Goal: Check status: Check status

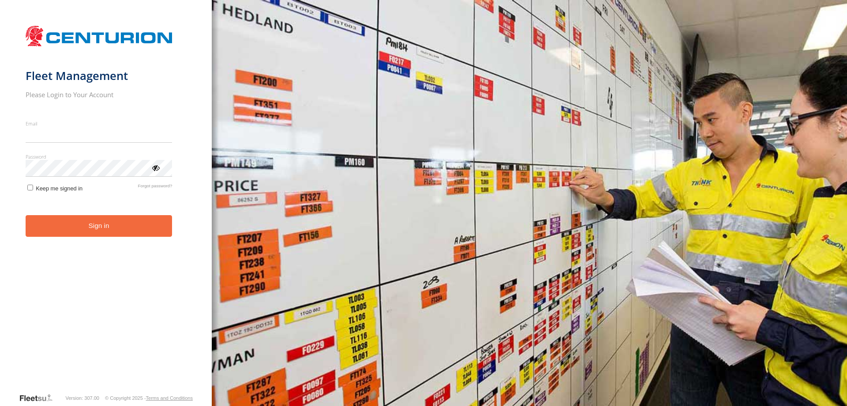
type input "**********"
click at [97, 236] on button "Sign in" at bounding box center [99, 226] width 147 height 22
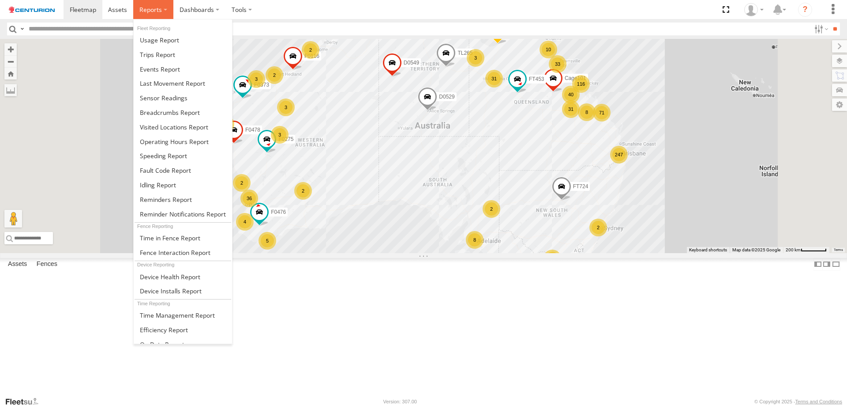
click at [147, 9] on span at bounding box center [150, 9] width 23 height 8
click at [154, 112] on span at bounding box center [170, 112] width 60 height 8
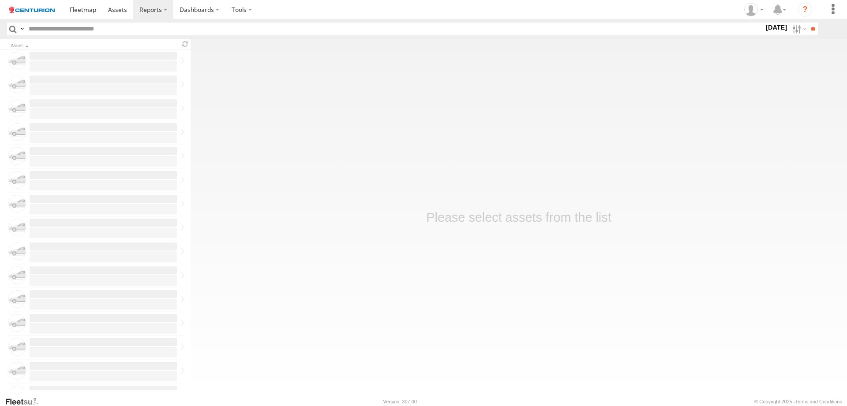
click at [773, 28] on label "15 Sep 25" at bounding box center [776, 28] width 25 height 10
click at [0, 0] on label at bounding box center [0, 0] width 0 height 0
click at [811, 30] on input "**" at bounding box center [813, 29] width 10 height 13
click at [115, 30] on input "text" at bounding box center [381, 29] width 712 height 13
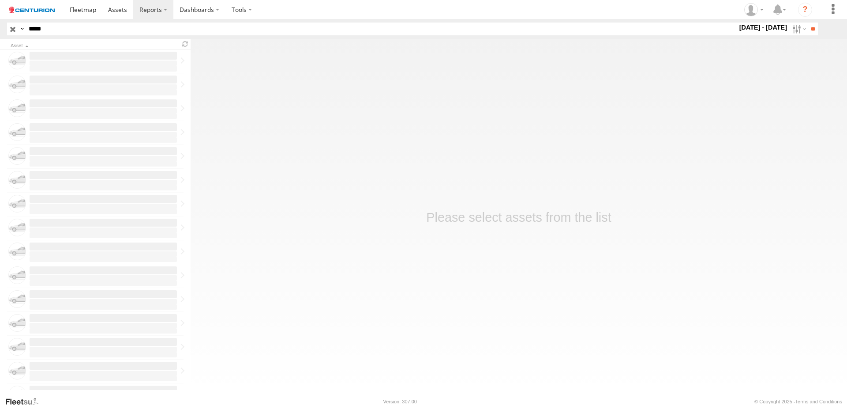
type input "*****"
click at [808, 23] on input "**" at bounding box center [813, 29] width 10 height 13
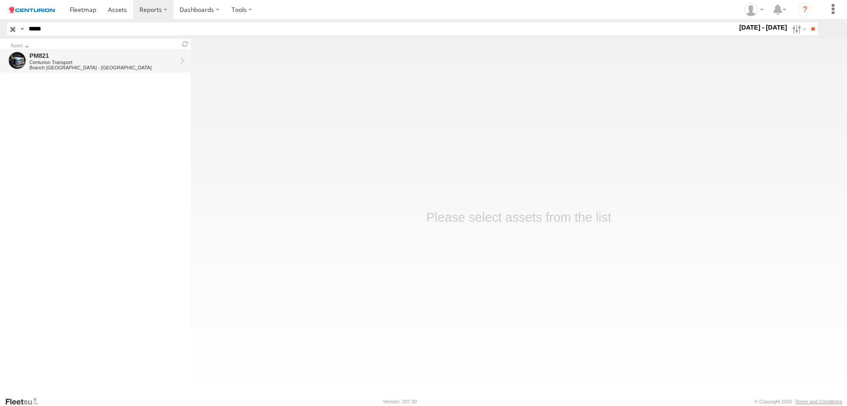
click at [101, 55] on div "PM821" at bounding box center [103, 56] width 147 height 8
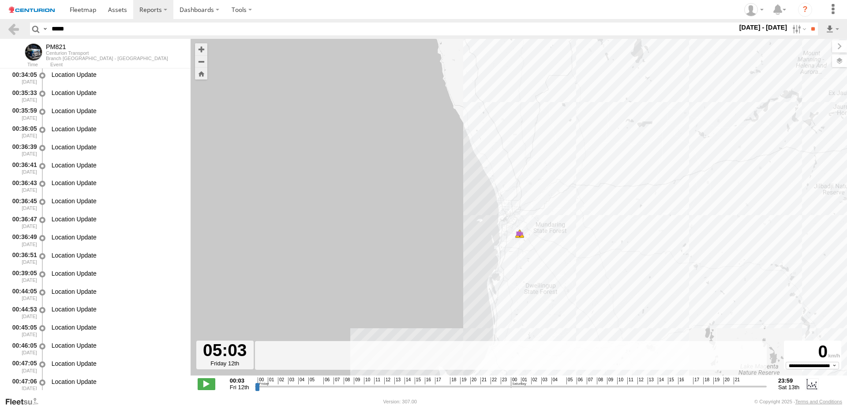
scroll to position [973, 0]
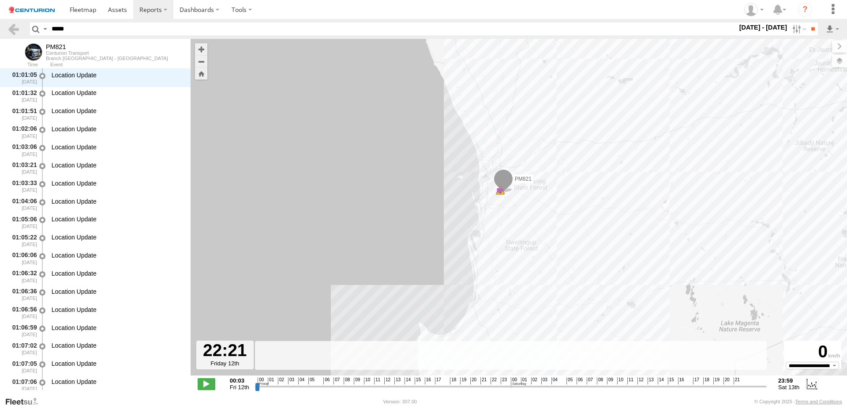
drag, startPoint x: 262, startPoint y: 387, endPoint x: 493, endPoint y: 401, distance: 231.6
click at [493, 390] on input "range" at bounding box center [511, 386] width 512 height 8
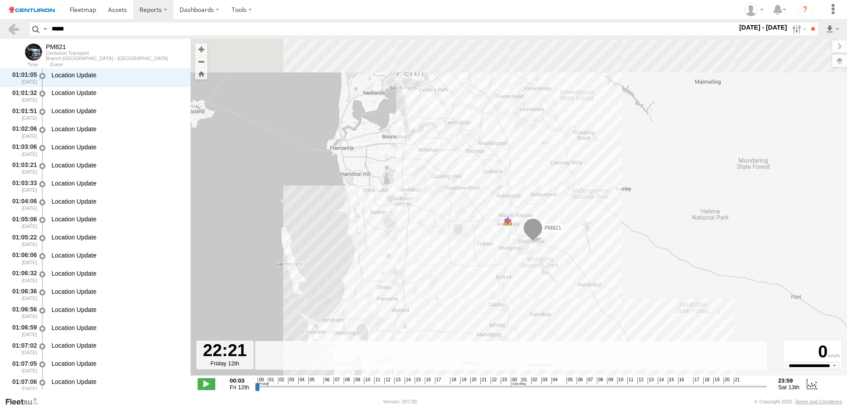
drag, startPoint x: 485, startPoint y: 129, endPoint x: 471, endPoint y: 272, distance: 143.2
click at [472, 274] on div "PM821 18:46 Fri 22:29 Fri 22:29 Fri" at bounding box center [519, 212] width 657 height 346
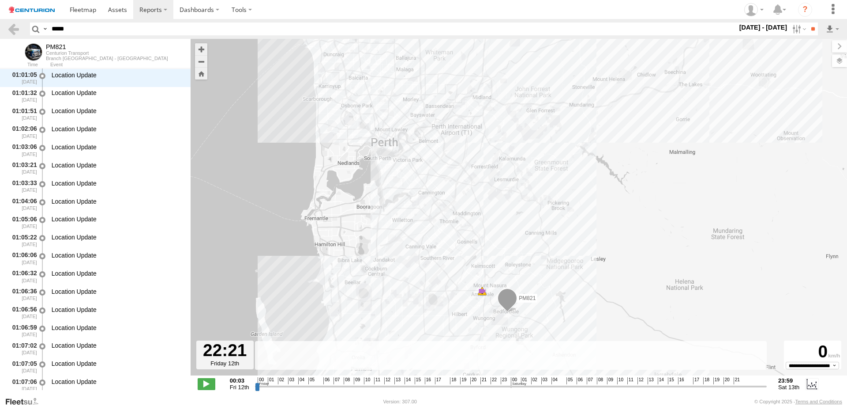
drag, startPoint x: 487, startPoint y: 182, endPoint x: 468, endPoint y: 219, distance: 41.4
click at [468, 233] on div "PM821 18:46 Fri 22:29 Fri 22:29 Fri" at bounding box center [519, 212] width 657 height 346
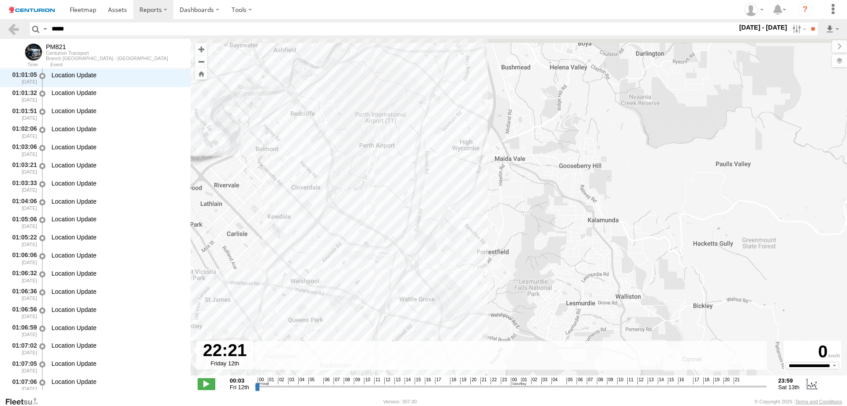
drag, startPoint x: 452, startPoint y: 140, endPoint x: 454, endPoint y: 200, distance: 59.6
click at [454, 199] on div "PM821 18:46 Fri 22:29 Fri 22:29 Fri" at bounding box center [519, 212] width 657 height 346
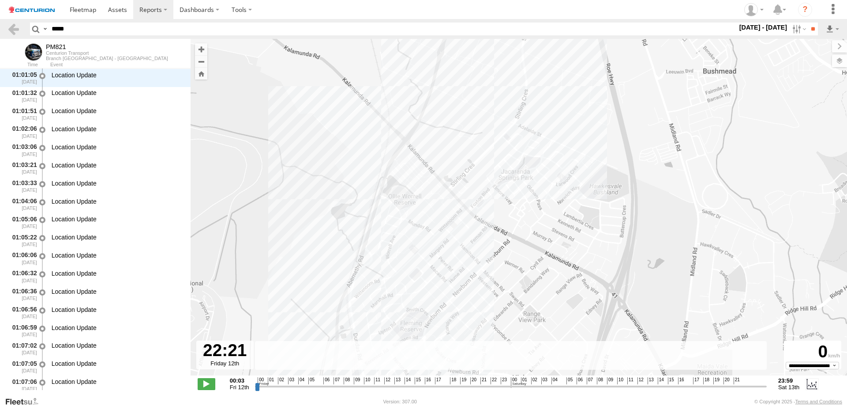
drag, startPoint x: 479, startPoint y: 109, endPoint x: 465, endPoint y: 213, distance: 105.1
click at [465, 213] on div "PM821 18:46 Fri 22:29 Fri 22:29 Fri" at bounding box center [519, 212] width 657 height 346
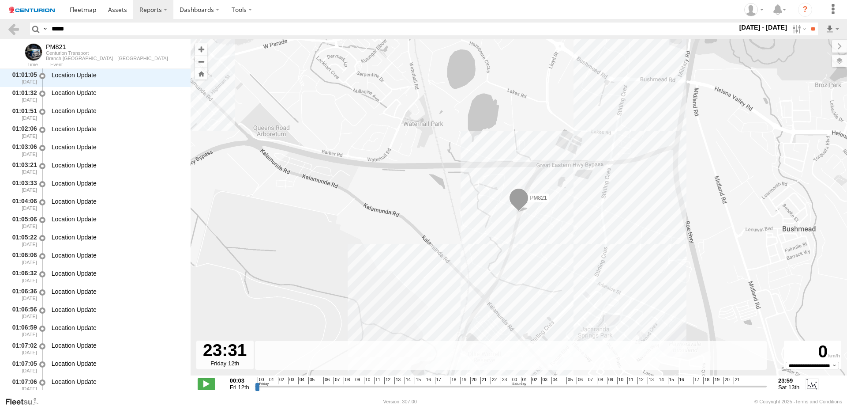
drag, startPoint x: 493, startPoint y: 386, endPoint x: 505, endPoint y: 386, distance: 11.9
click at [505, 386] on input "range" at bounding box center [511, 386] width 512 height 8
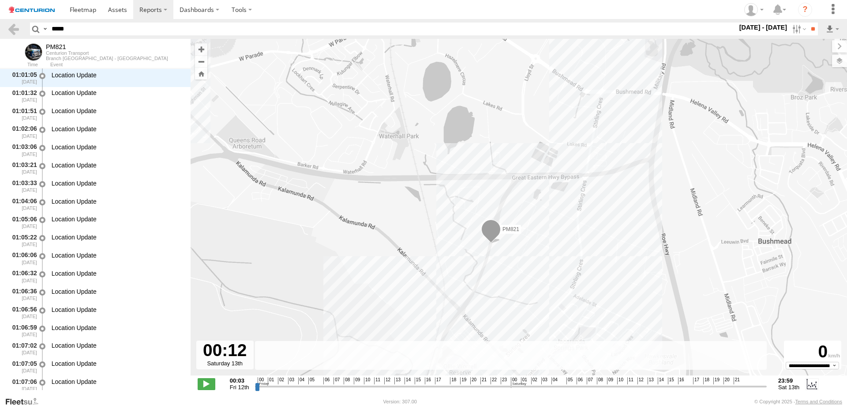
drag, startPoint x: 504, startPoint y: 387, endPoint x: 512, endPoint y: 387, distance: 8.0
click at [512, 387] on input "range" at bounding box center [511, 386] width 512 height 8
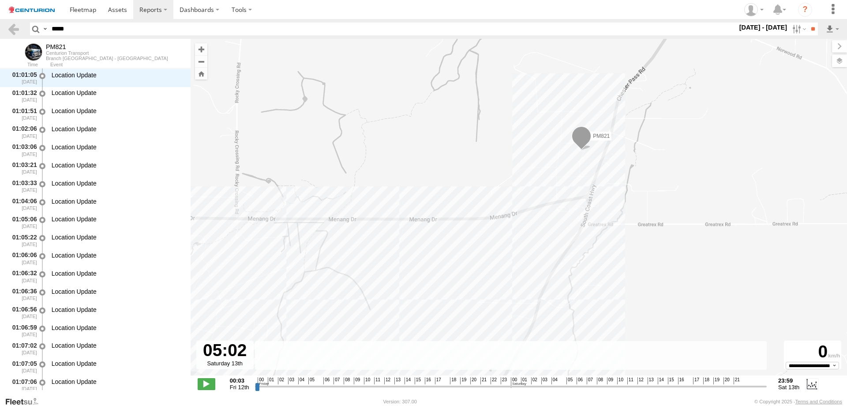
drag, startPoint x: 513, startPoint y: 387, endPoint x: 563, endPoint y: 391, distance: 50.5
click at [563, 390] on input "range" at bounding box center [511, 386] width 512 height 8
click at [573, 164] on div "PM821 18:46 Fri 22:29 Fri 22:29 Fri" at bounding box center [519, 212] width 657 height 346
click at [633, 184] on div "PM821 18:46 Fri 22:29 Fri 22:29 Fri CTC_Depot_Albany 4" at bounding box center [519, 212] width 657 height 346
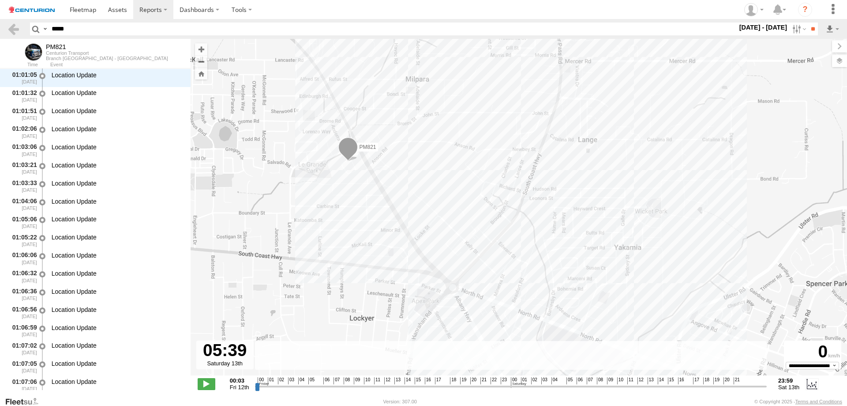
drag, startPoint x: 564, startPoint y: 388, endPoint x: 570, endPoint y: 390, distance: 6.6
click at [570, 390] on input "range" at bounding box center [511, 386] width 512 height 8
drag, startPoint x: 571, startPoint y: 386, endPoint x: 579, endPoint y: 387, distance: 8.4
click at [579, 387] on input "range" at bounding box center [511, 386] width 512 height 8
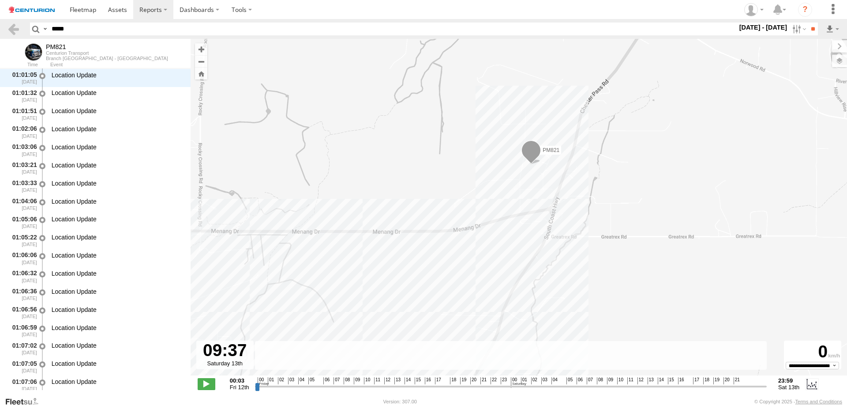
drag, startPoint x: 579, startPoint y: 384, endPoint x: 612, endPoint y: 384, distance: 33.1
type input "**********"
click at [612, 384] on input "range" at bounding box center [511, 386] width 512 height 8
